Goal: Task Accomplishment & Management: Manage account settings

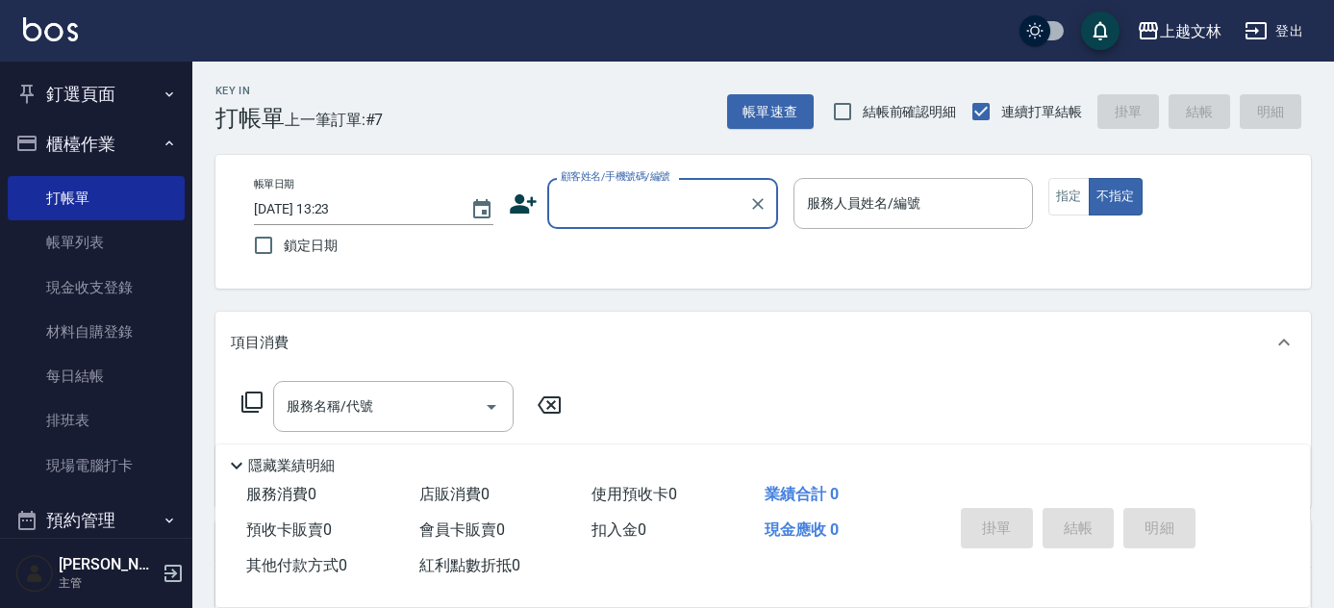
scroll to position [46, 0]
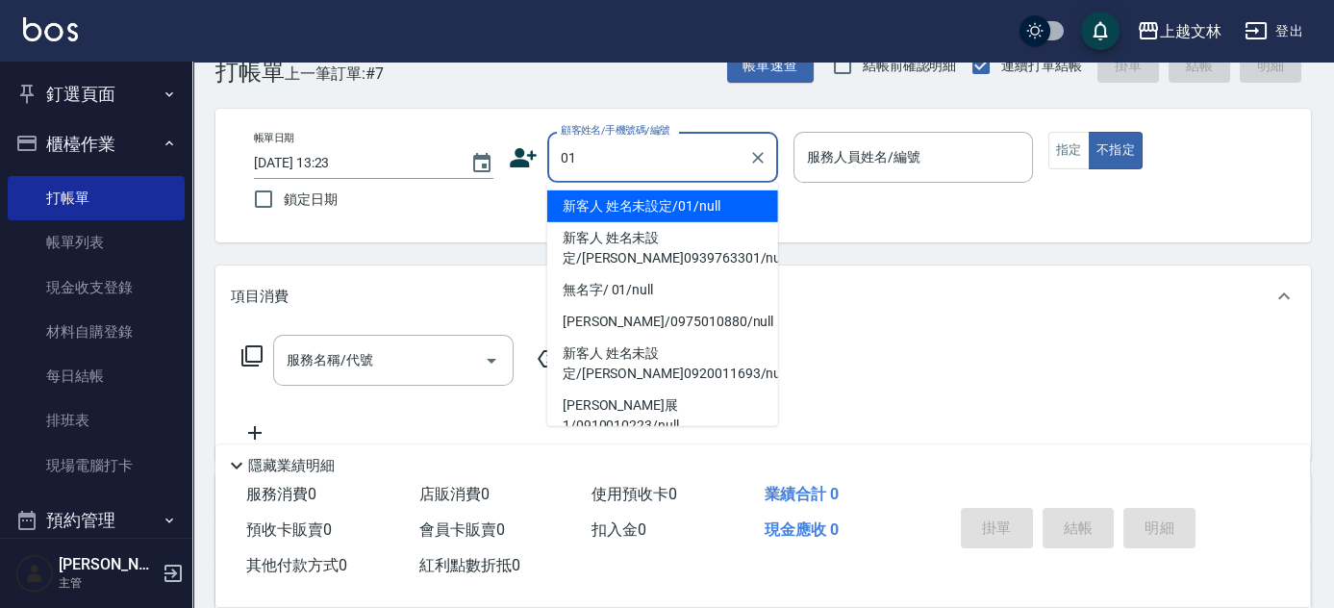
type input "01"
type input "1"
type input "新客人 姓名未設定/01/null"
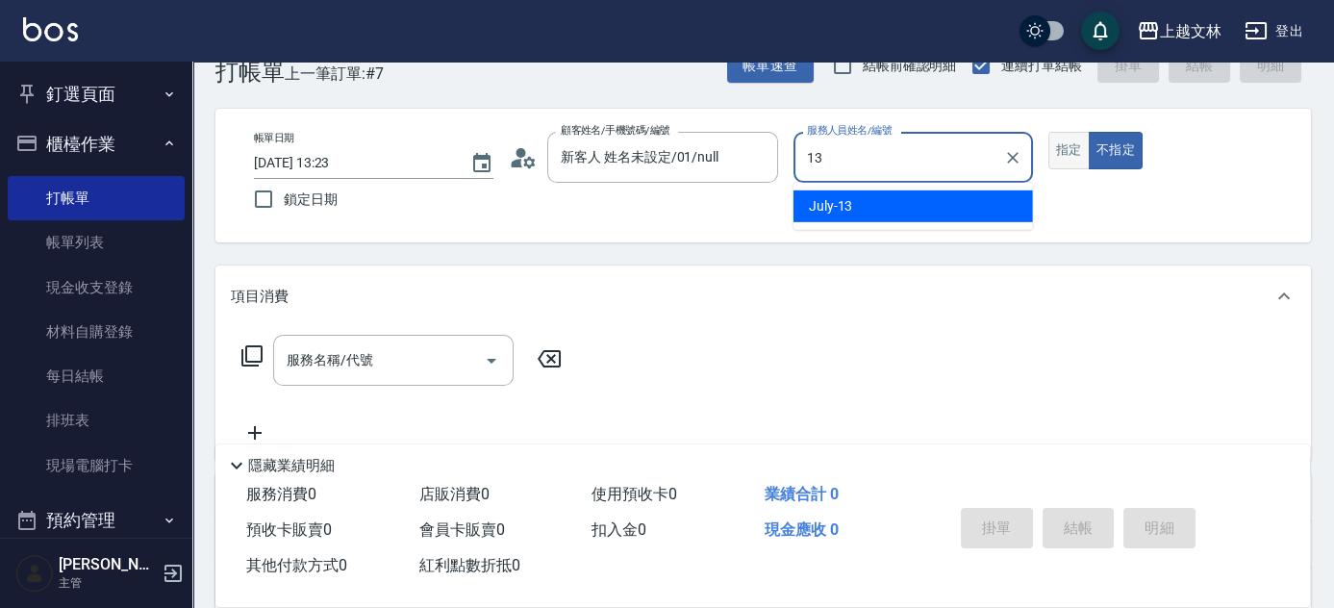
type input "July-13"
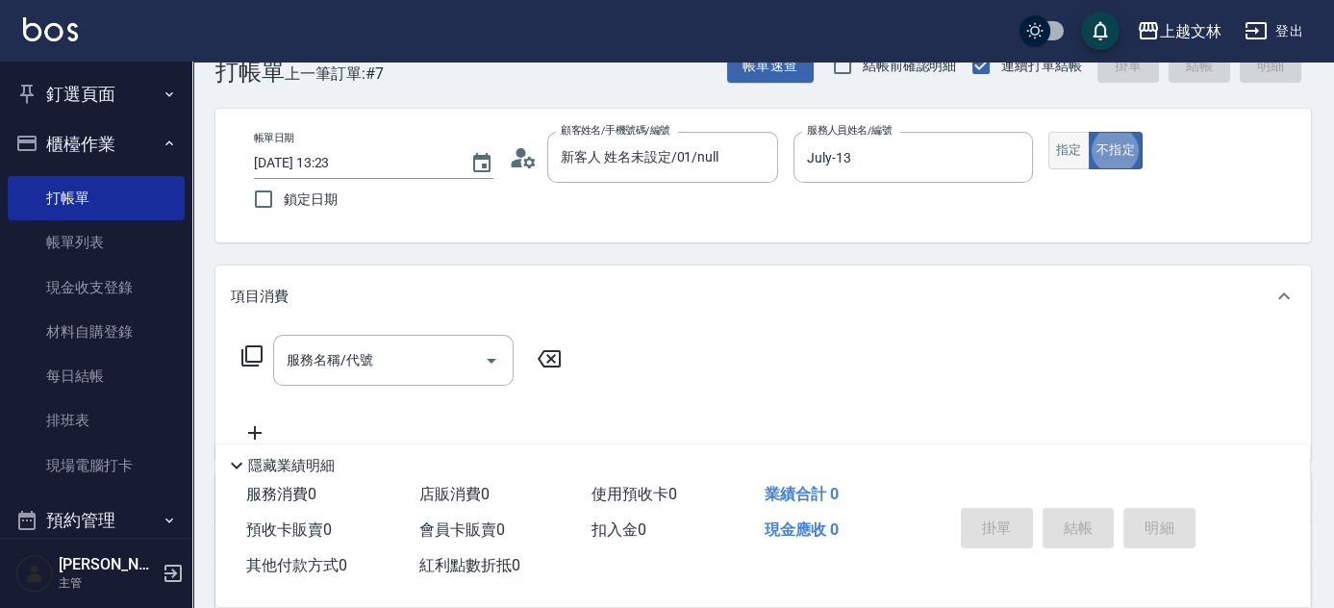
type button "false"
click at [1060, 144] on button "指定" at bounding box center [1069, 151] width 41 height 38
click at [1114, 151] on button "不指定" at bounding box center [1116, 151] width 54 height 38
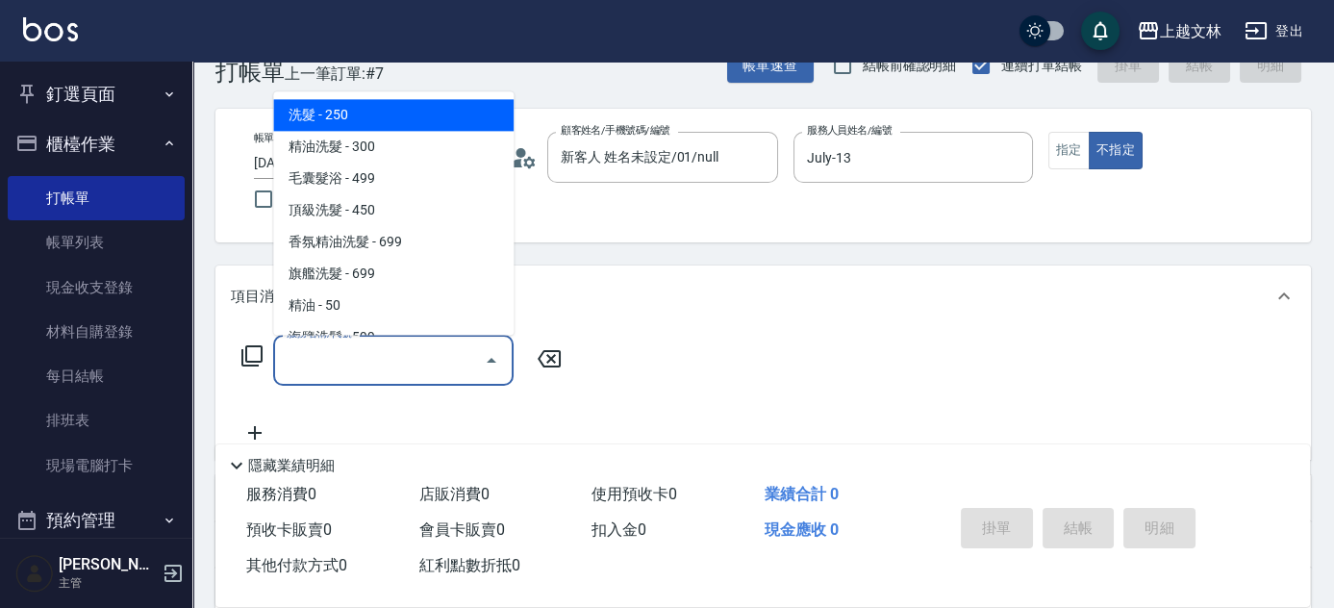
click at [332, 372] on input "服務名稱/代號" at bounding box center [379, 360] width 194 height 34
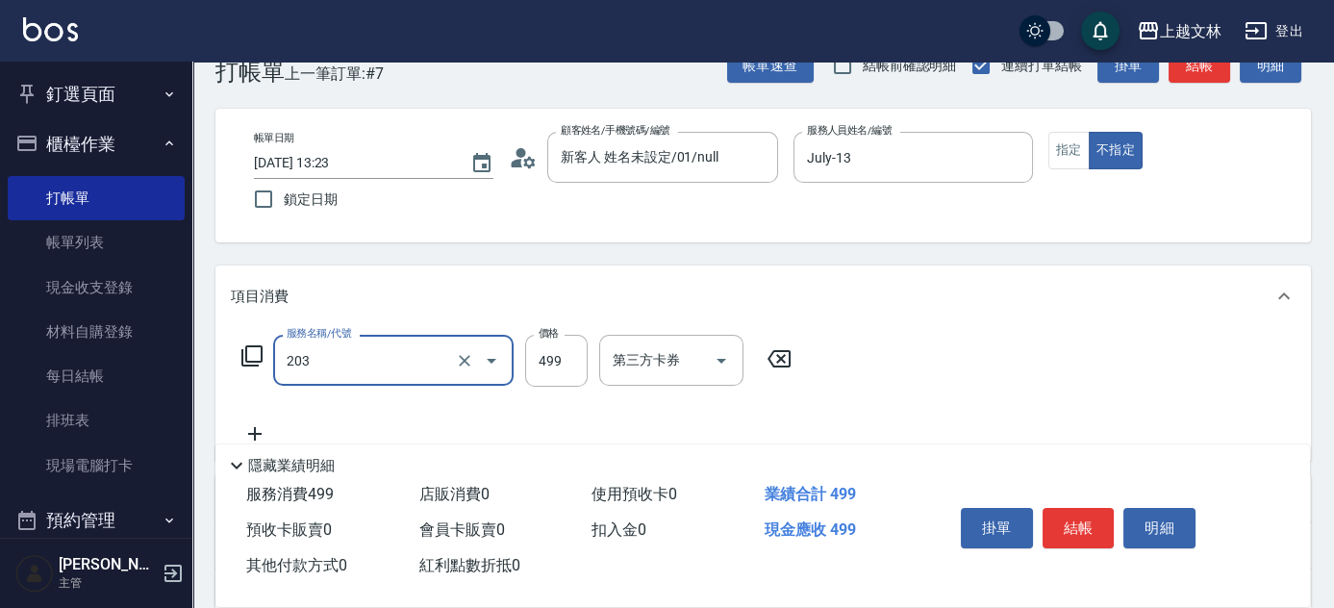
type input "B級洗+剪(203)"
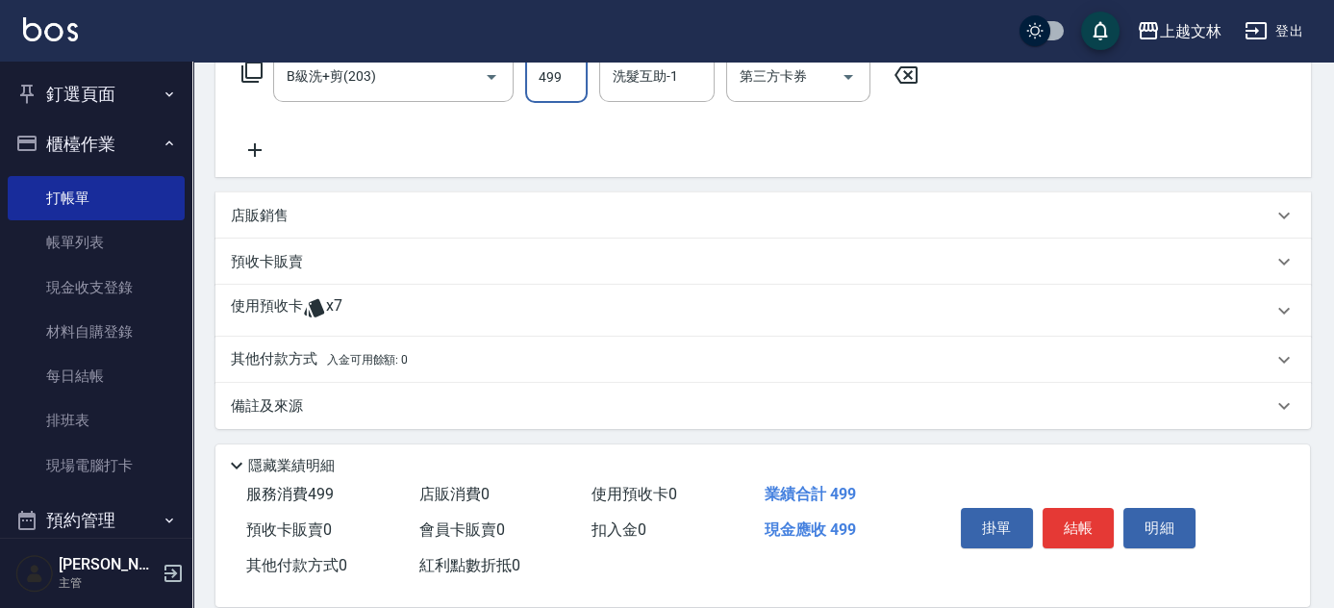
scroll to position [333, 0]
click at [274, 150] on icon at bounding box center [255, 147] width 48 height 23
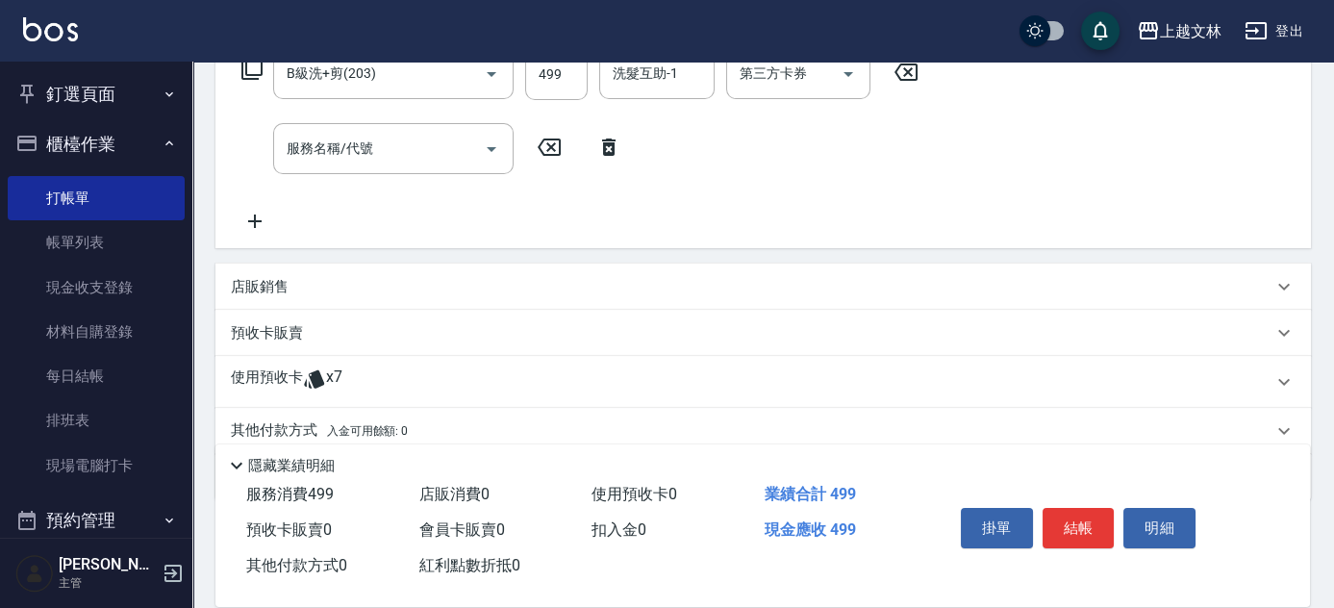
click at [267, 151] on div "服務名稱/代號 服務名稱/代號" at bounding box center [432, 148] width 402 height 51
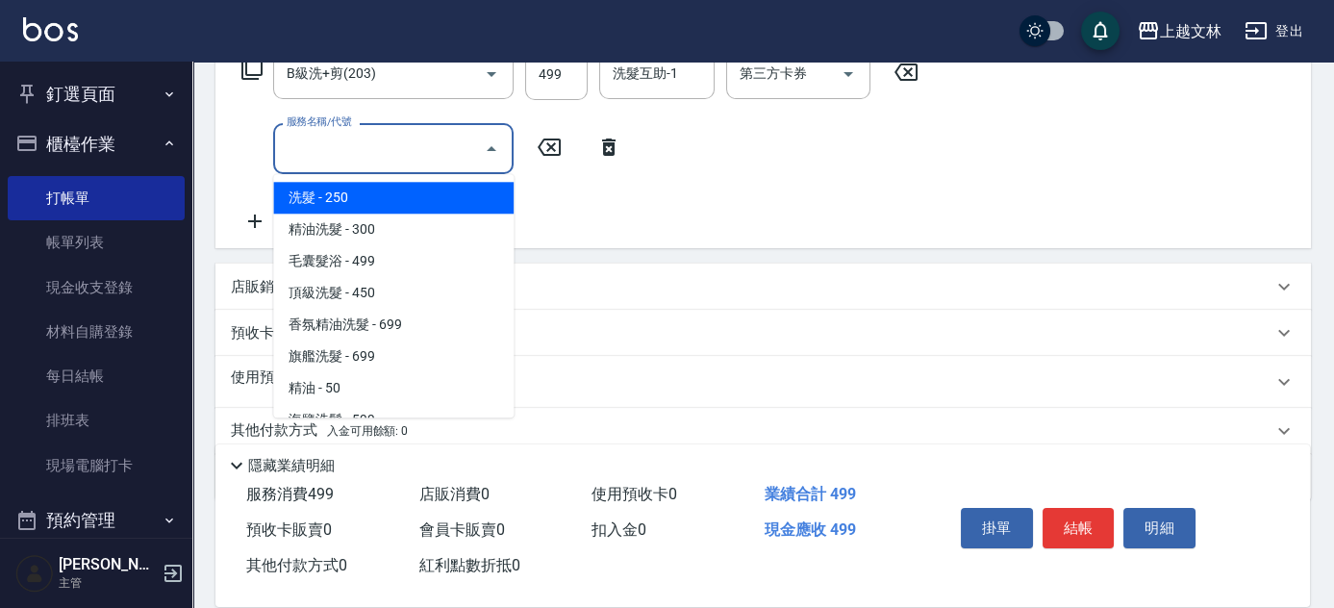
click at [294, 154] on input "服務名稱/代號" at bounding box center [379, 149] width 194 height 34
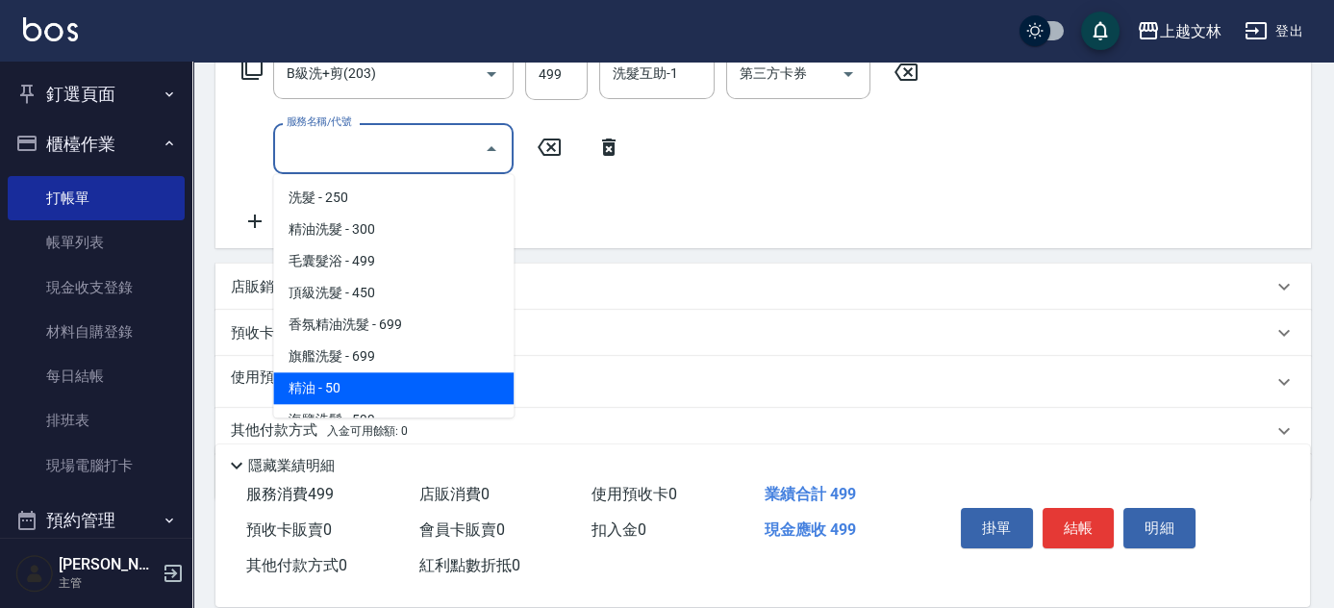
click at [379, 384] on span "精油 - 50" at bounding box center [393, 388] width 241 height 32
type input "精油(107)"
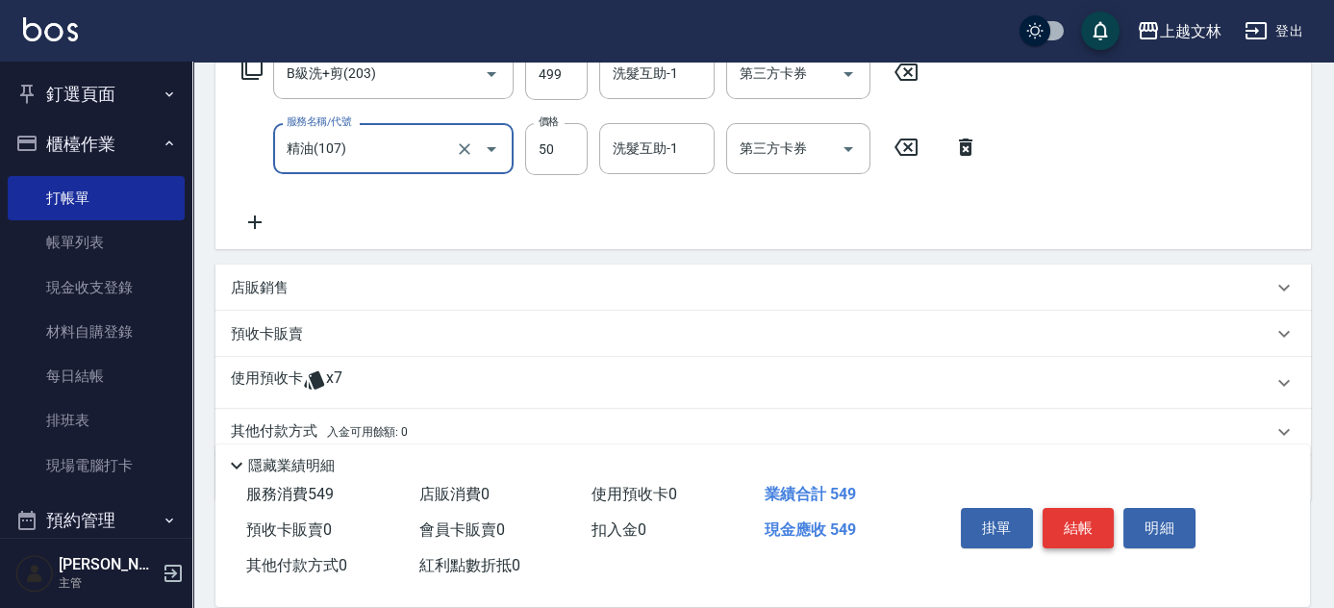
click at [1064, 525] on button "結帳" at bounding box center [1079, 528] width 72 height 40
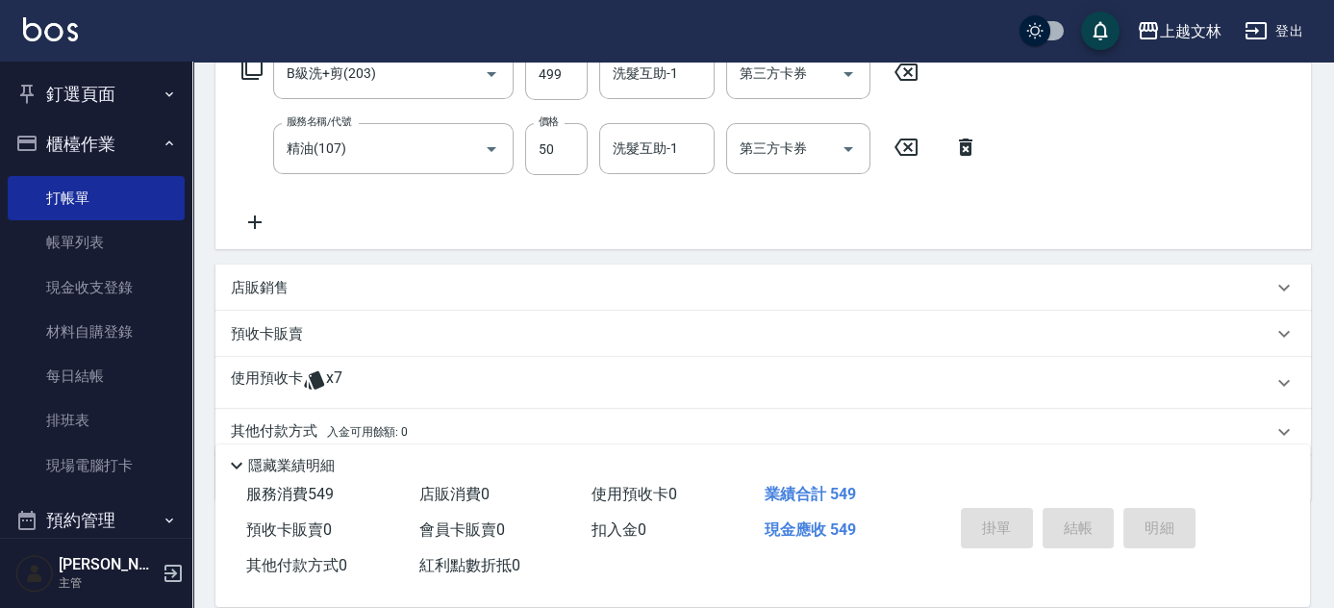
type input "[DATE] 14:15"
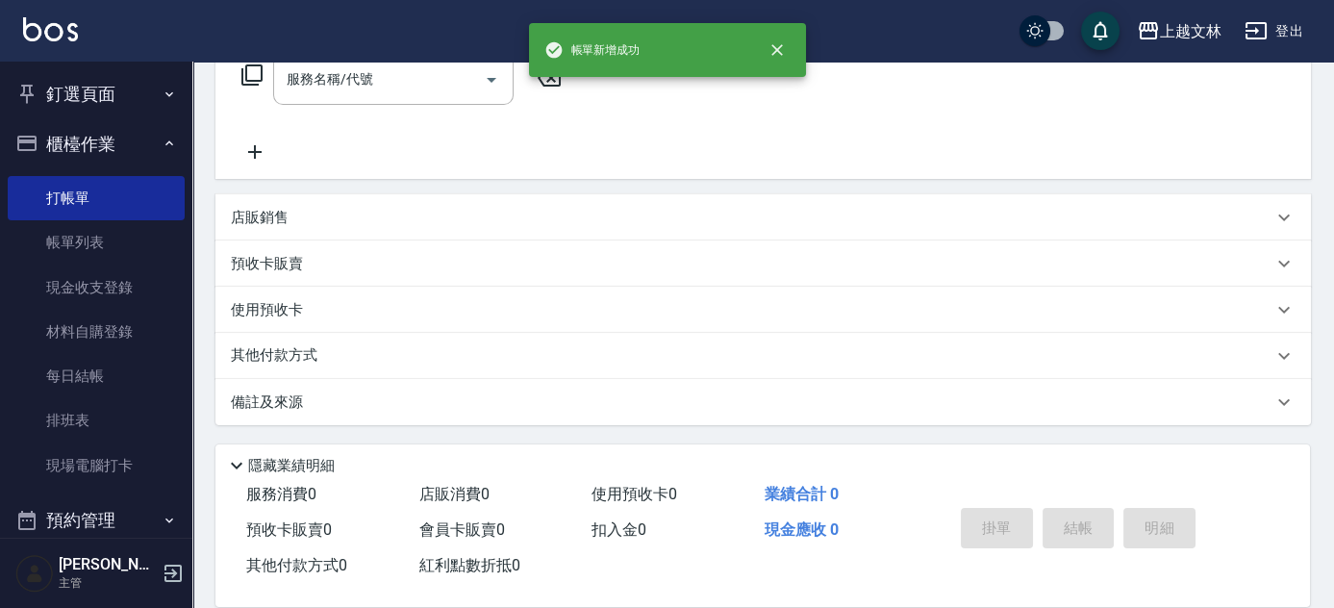
scroll to position [0, 0]
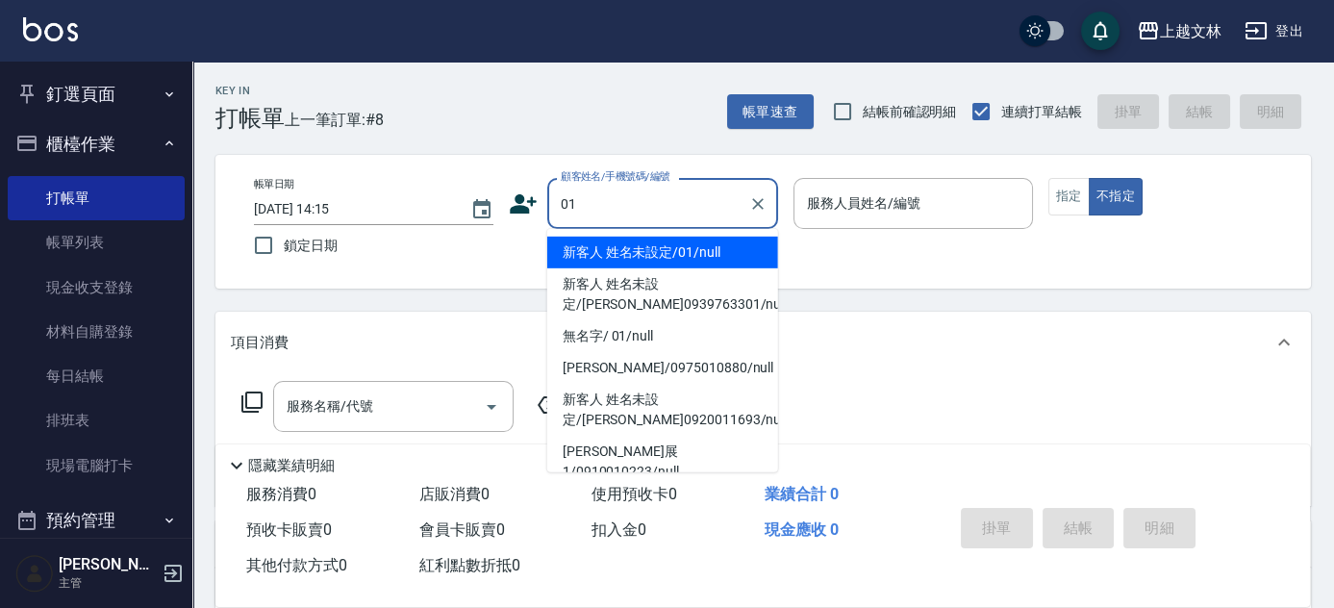
type input "新客人 姓名未設定/01/null"
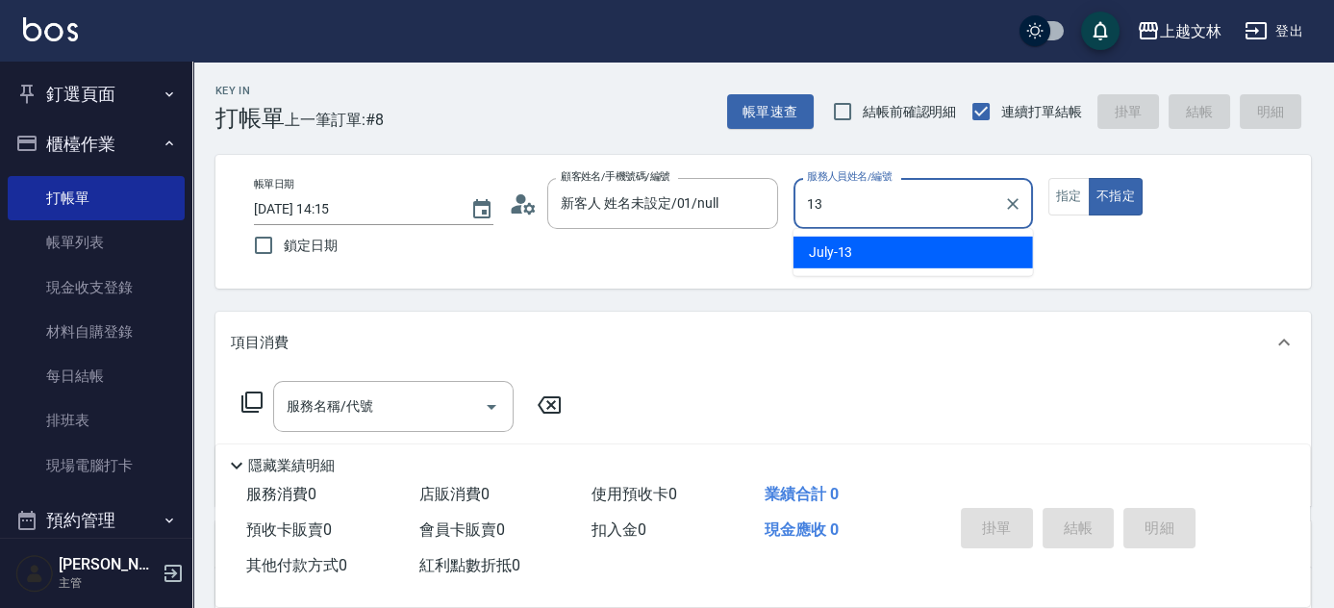
type input "July-13"
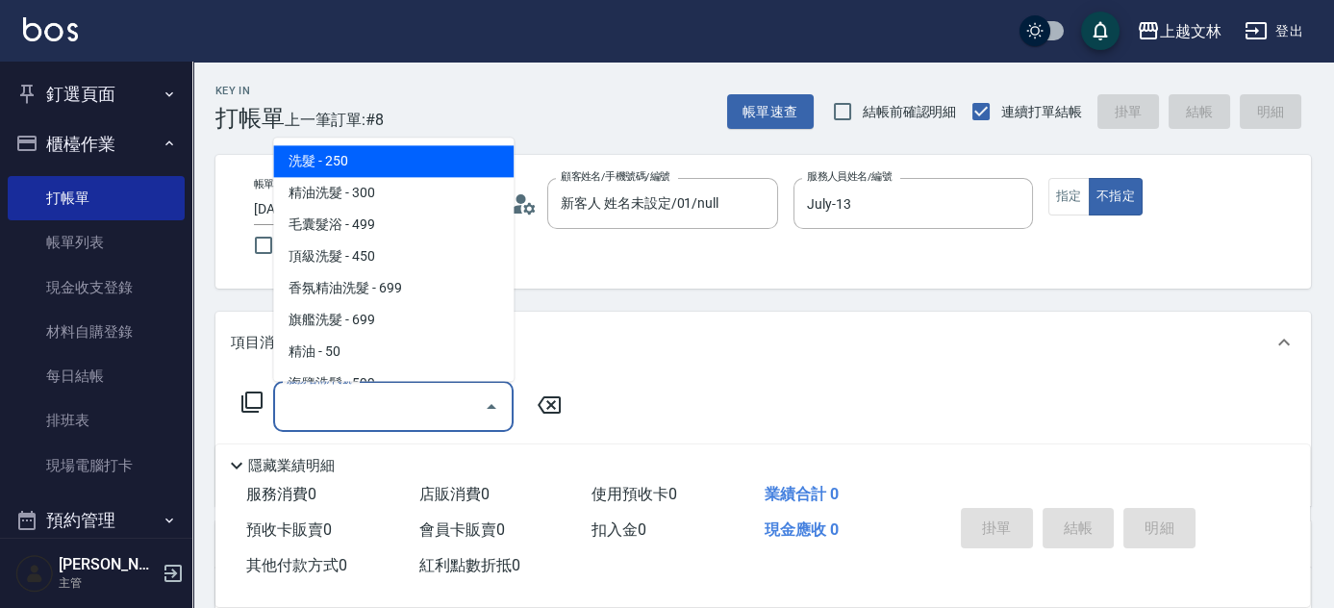
click at [356, 406] on div "服務名稱/代號 服務名稱/代號" at bounding box center [393, 406] width 241 height 51
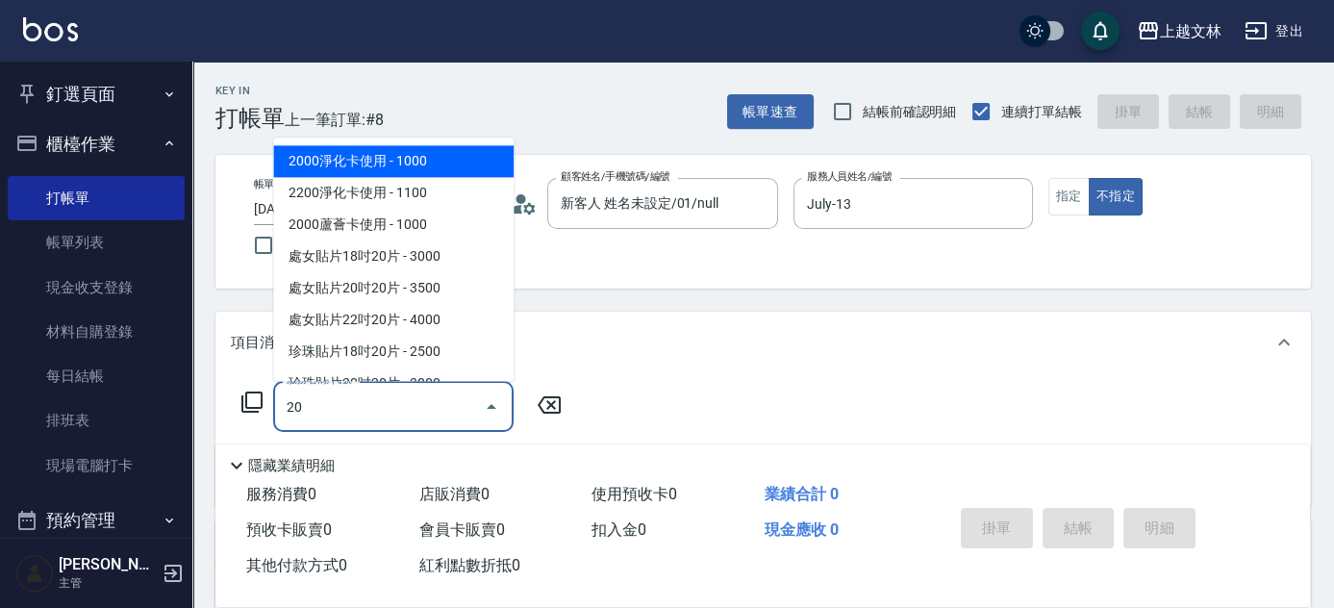
type input "203"
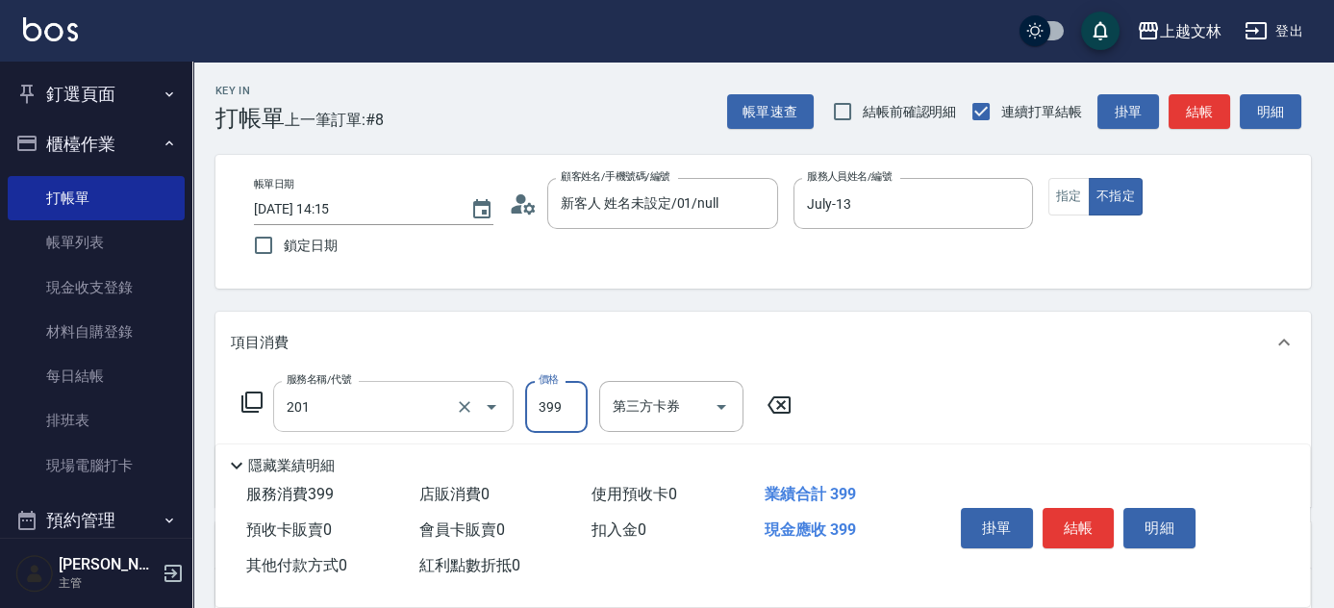
type input "B級單剪(201)"
click at [1205, 113] on button "結帳" at bounding box center [1200, 112] width 62 height 36
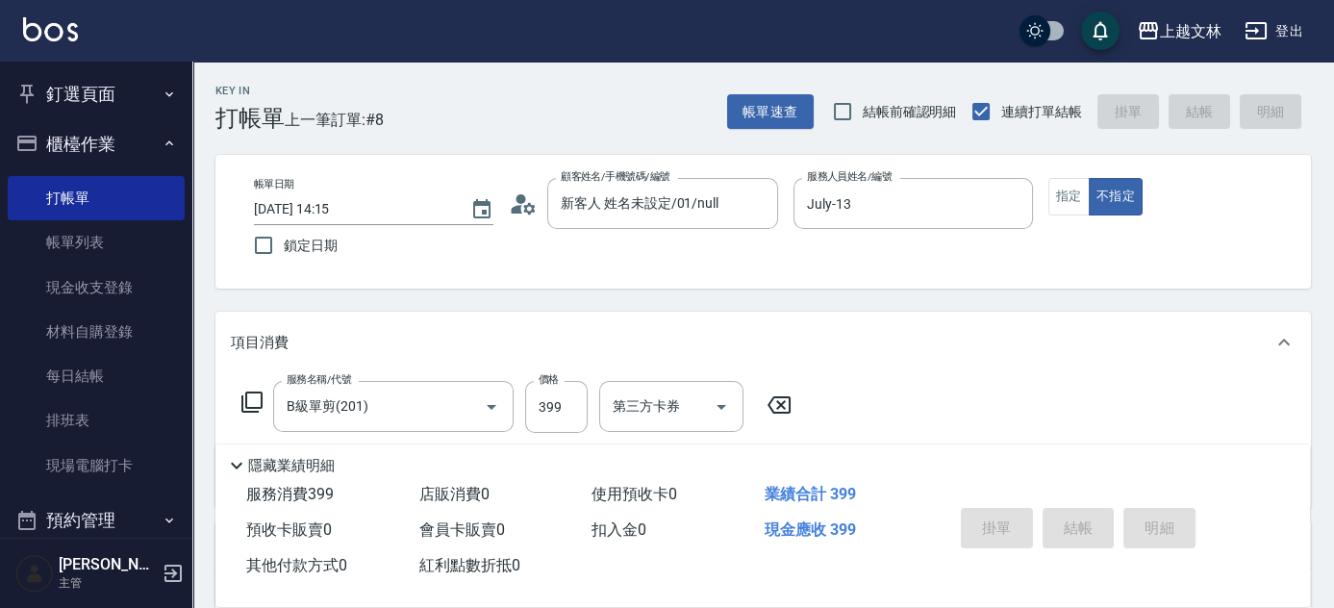
type input "[DATE] 14:36"
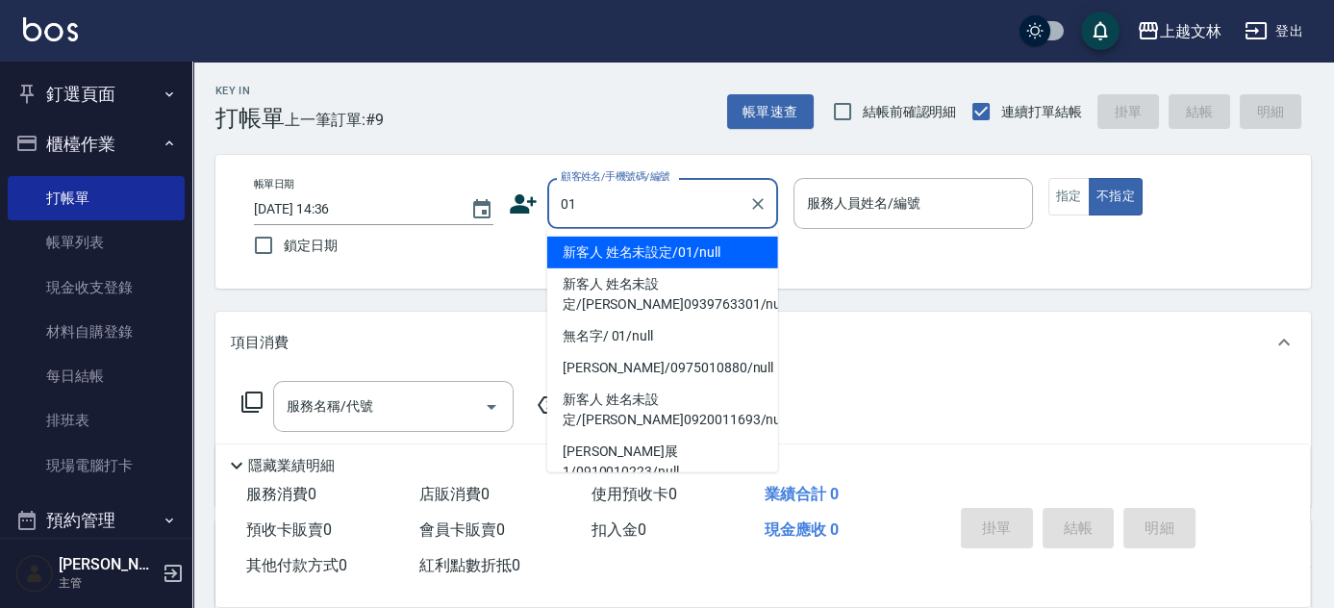
type input "新客人 姓名未設定/01/null"
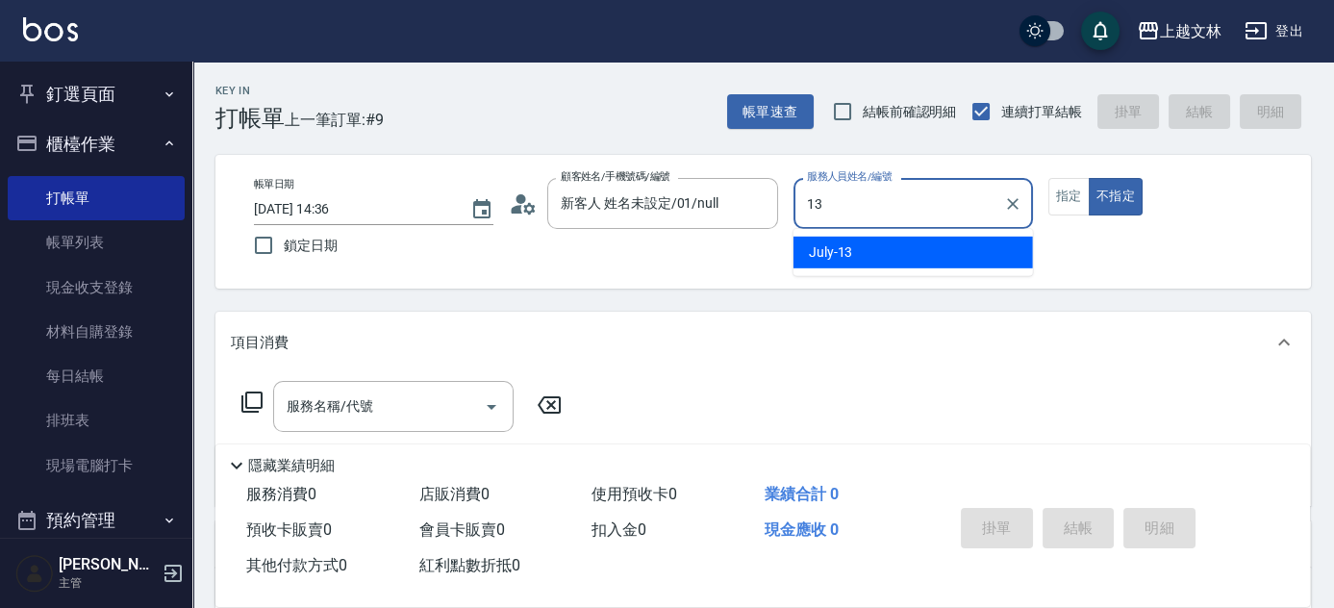
type input "July-13"
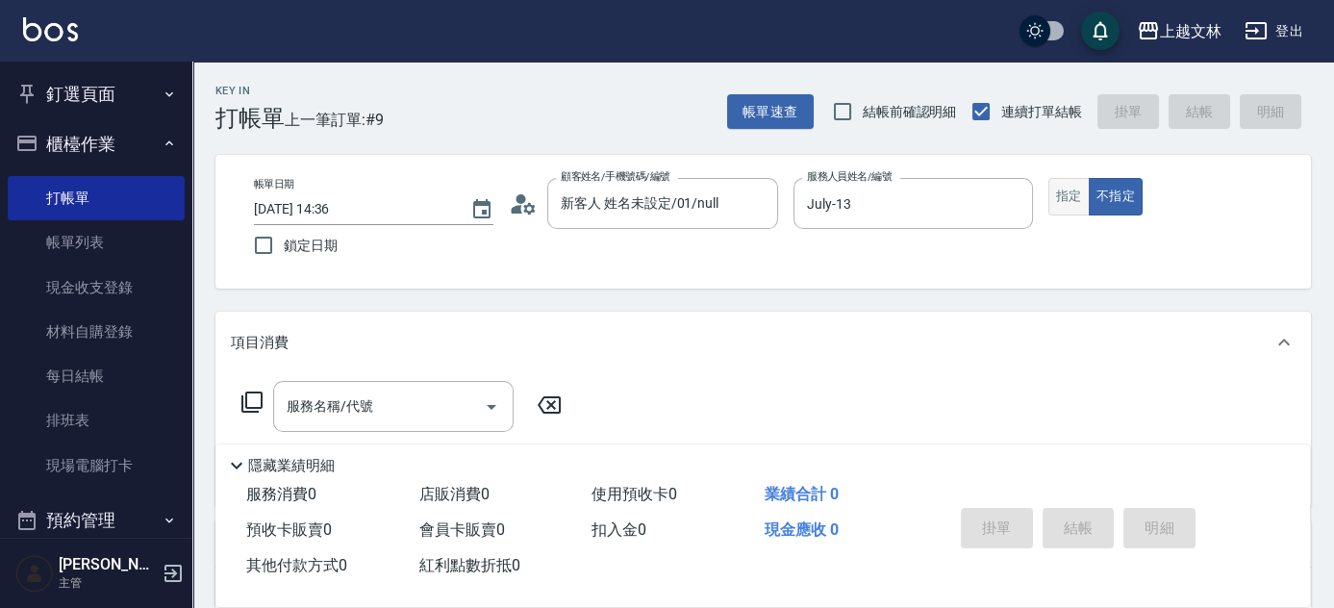
click at [1064, 203] on button "指定" at bounding box center [1069, 197] width 41 height 38
click at [302, 404] on div "服務名稱/代號 服務名稱/代號" at bounding box center [393, 406] width 241 height 51
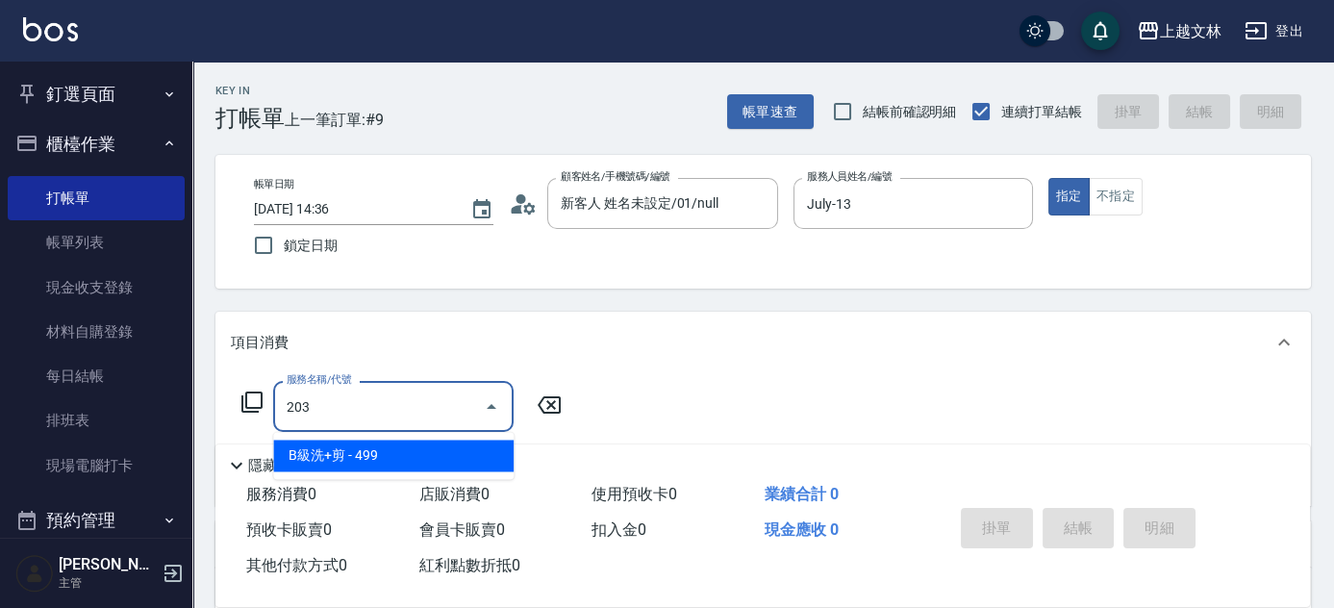
type input "B級洗+剪(203)"
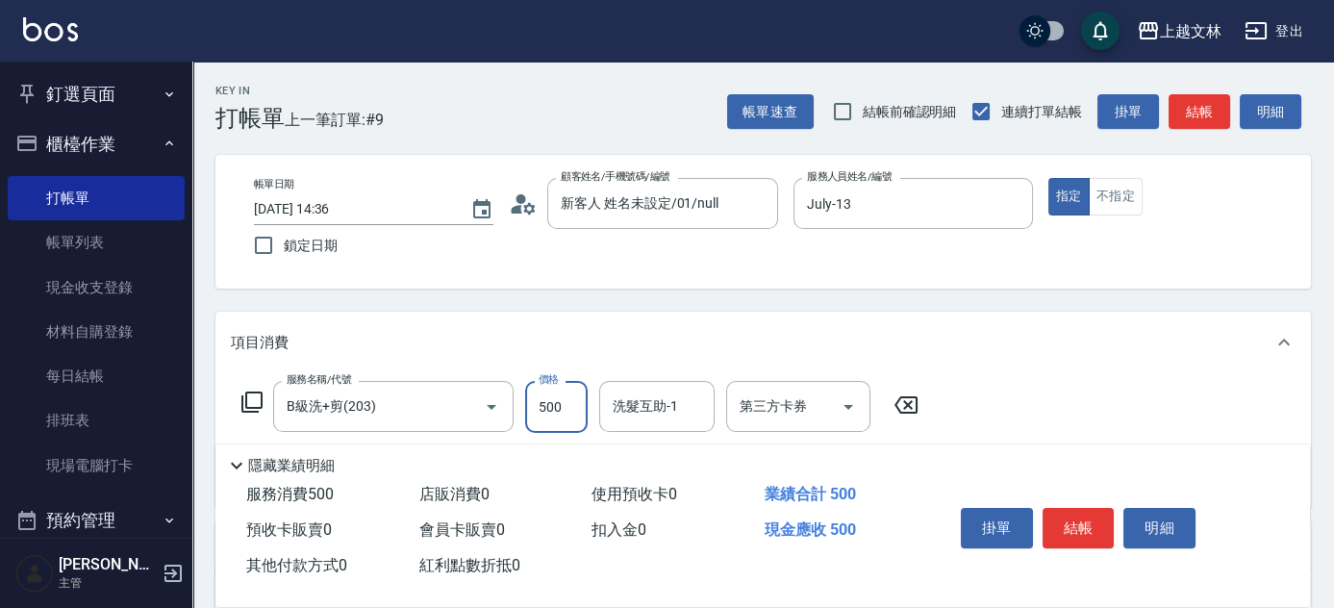
type input "500"
click at [1106, 514] on button "結帳" at bounding box center [1079, 528] width 72 height 40
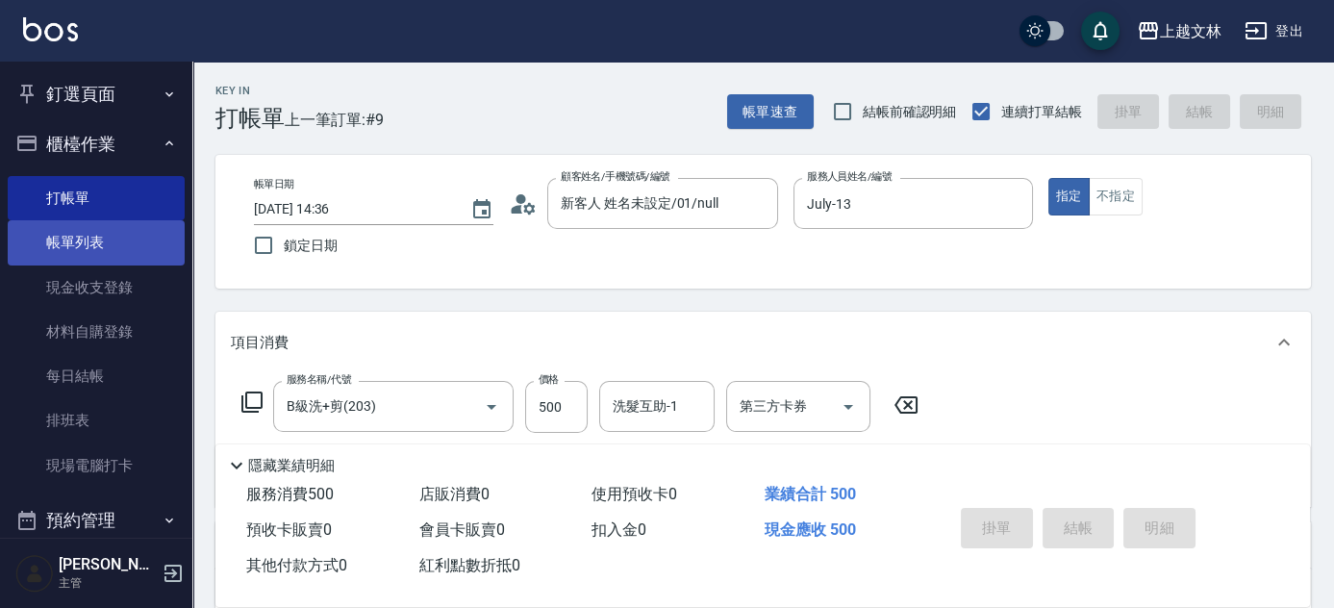
type input "[DATE] 15:02"
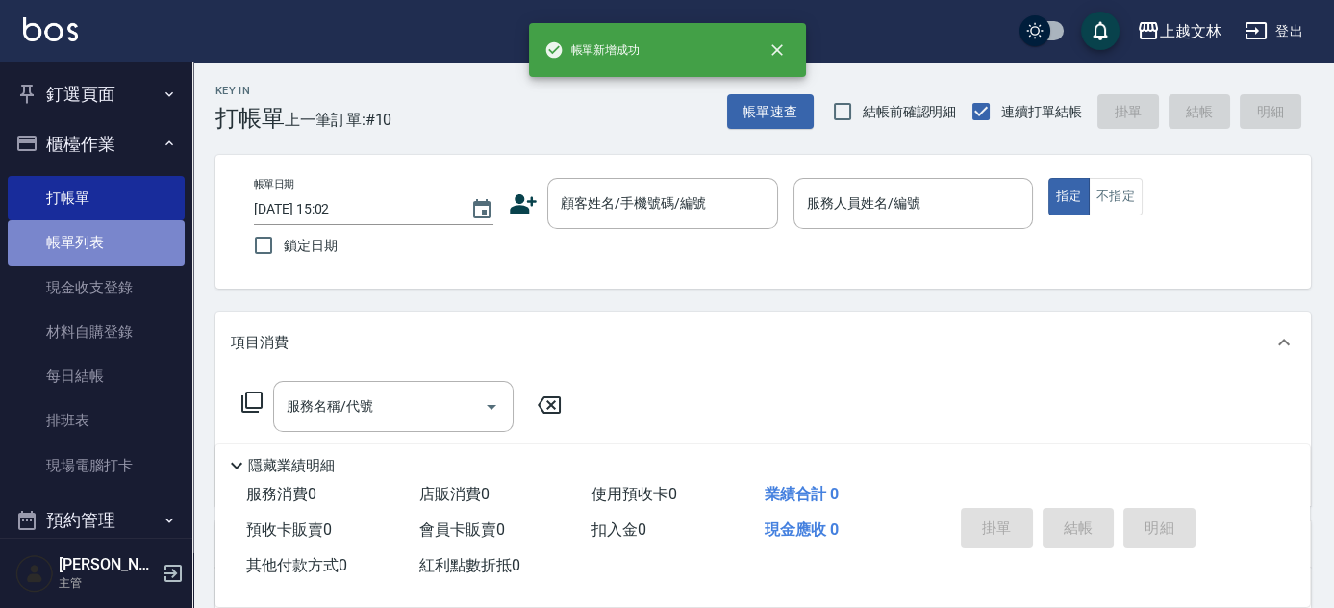
click at [129, 243] on link "帳單列表" at bounding box center [96, 242] width 177 height 44
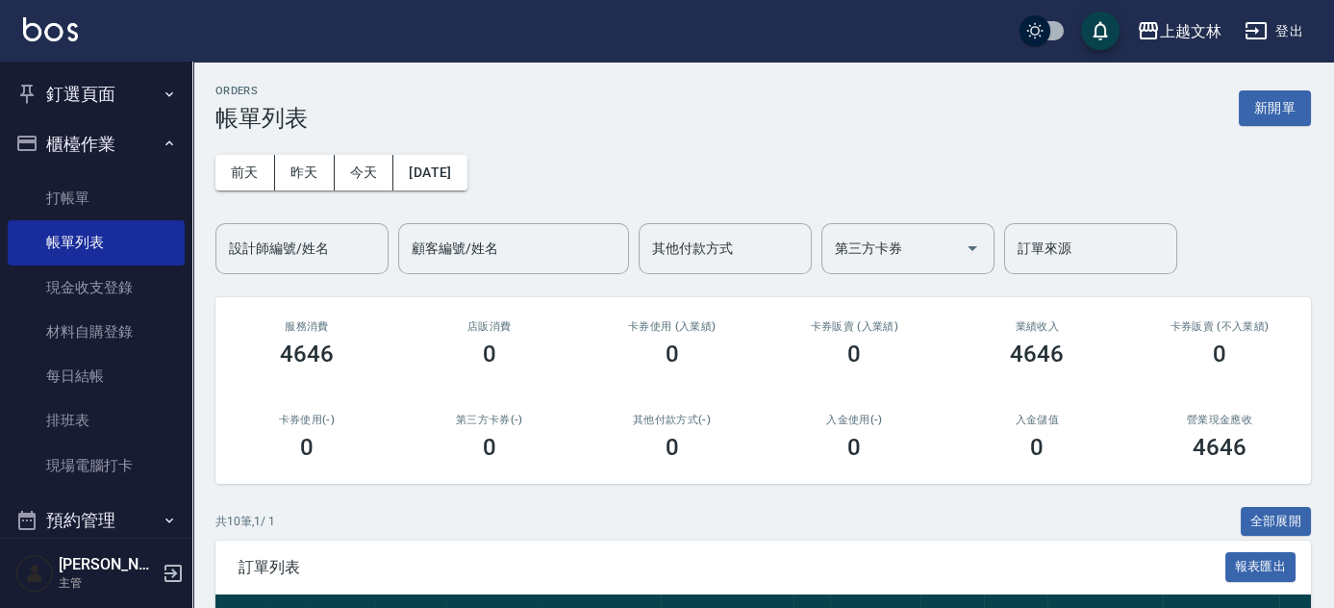
scroll to position [531, 0]
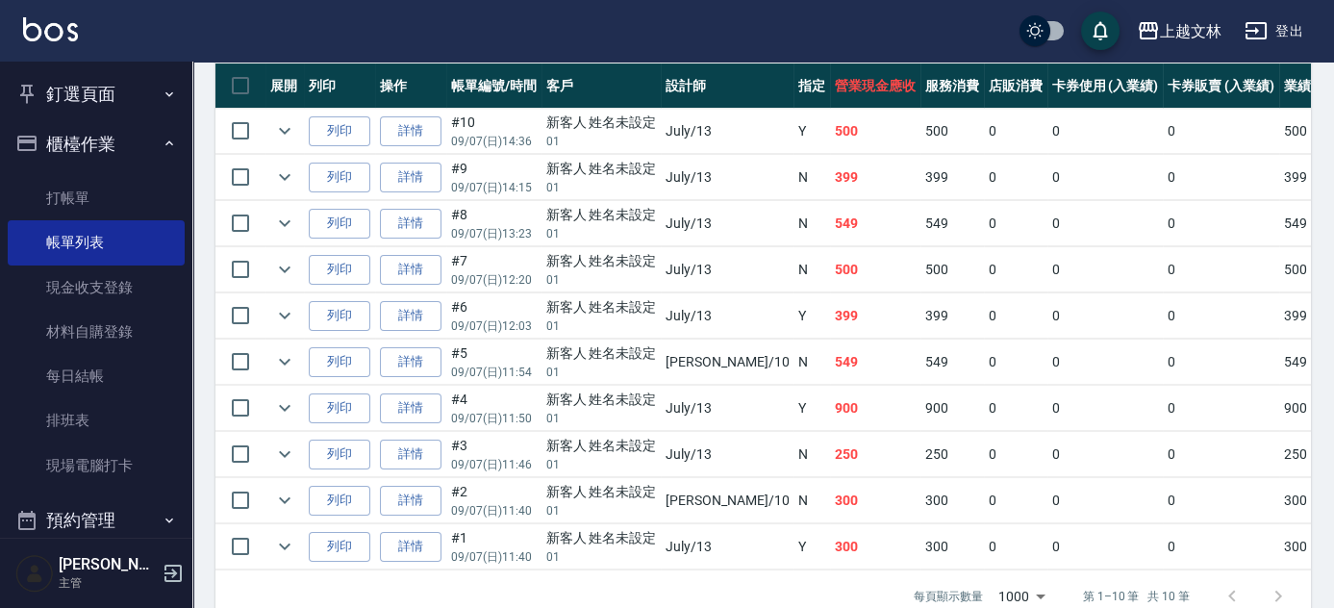
click at [413, 169] on link "詳情" at bounding box center [411, 178] width 62 height 30
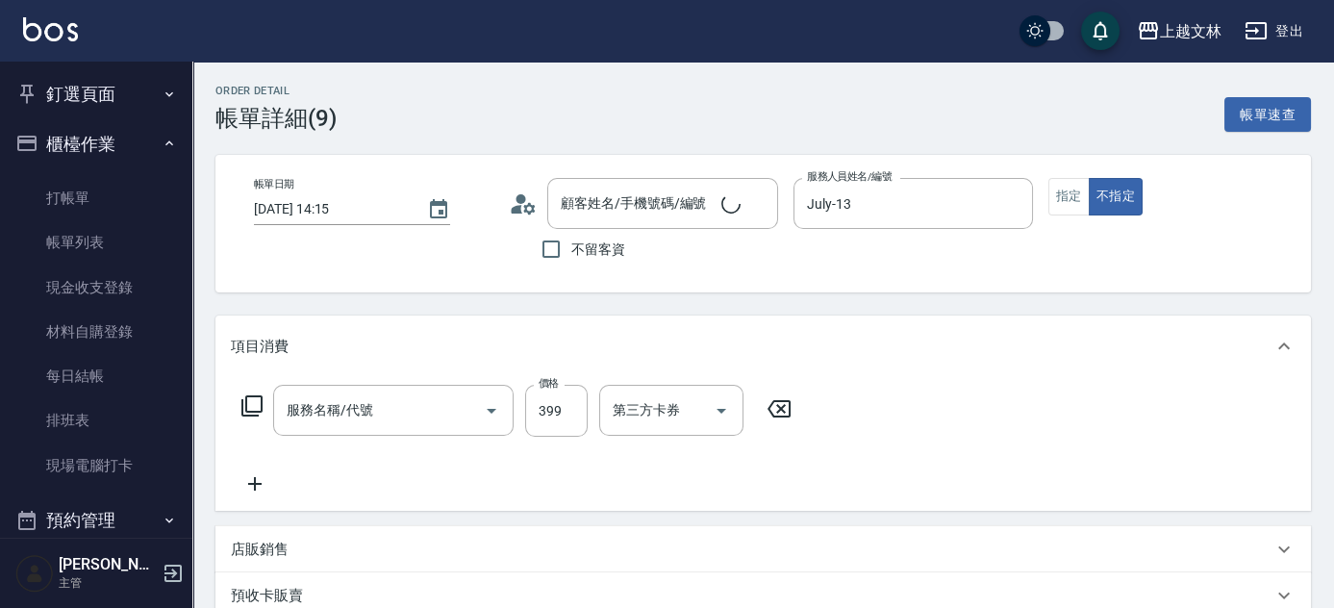
type input "[DATE] 14:15"
type input "July-13"
type input "新客人 姓名未設定/01/null"
type input "B級單剪(201)"
type input "499"
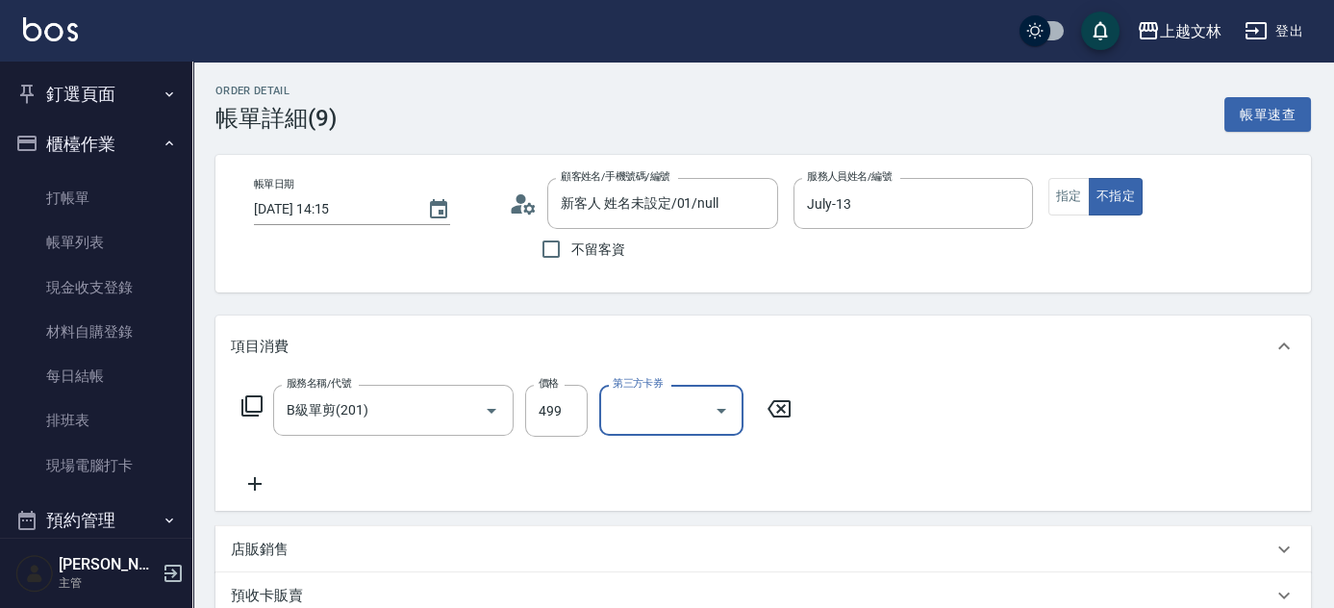
scroll to position [400, 0]
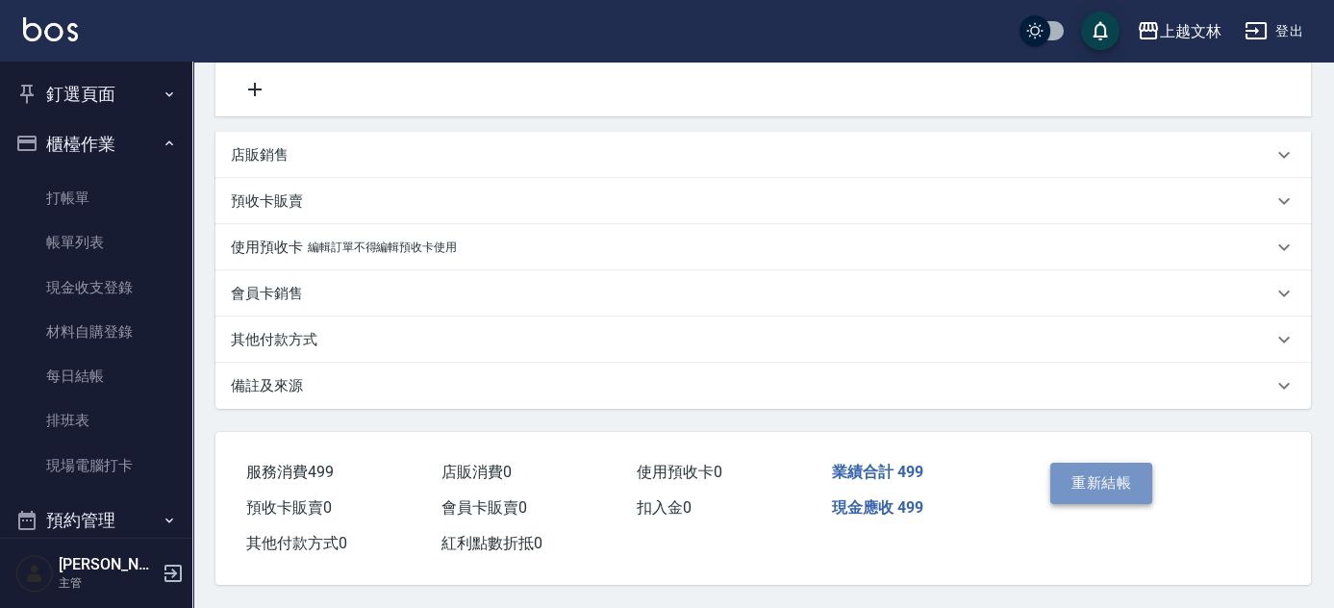
click at [1108, 482] on button "重新結帳" at bounding box center [1102, 483] width 102 height 40
